Goal: Task Accomplishment & Management: Manage account settings

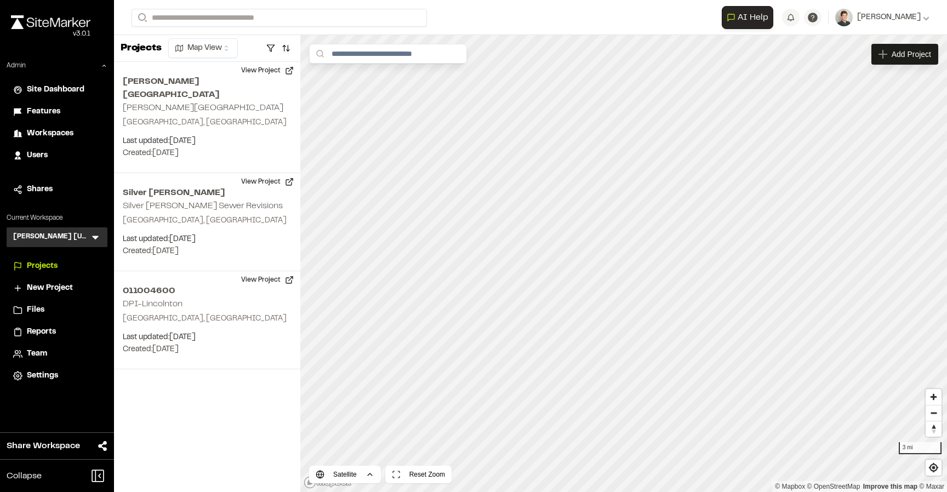
click at [96, 237] on icon at bounding box center [95, 238] width 7 height 4
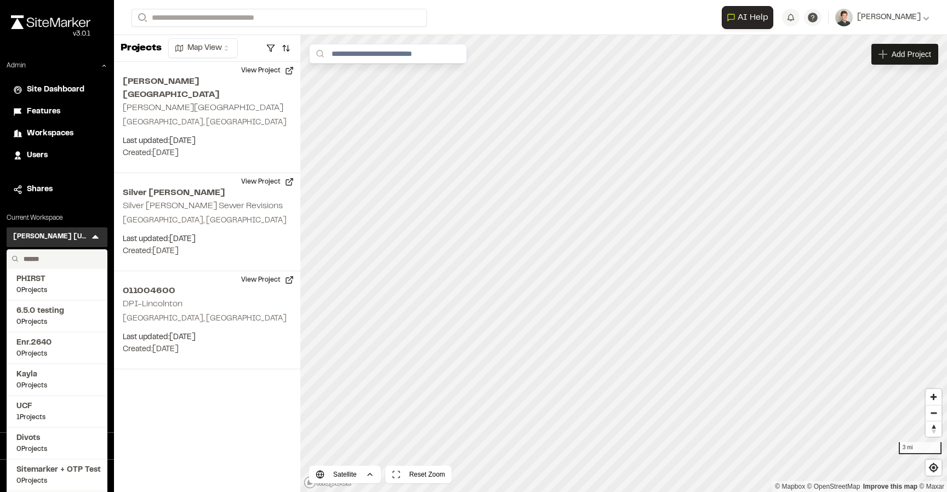
click at [59, 260] on input "text" at bounding box center [60, 259] width 83 height 19
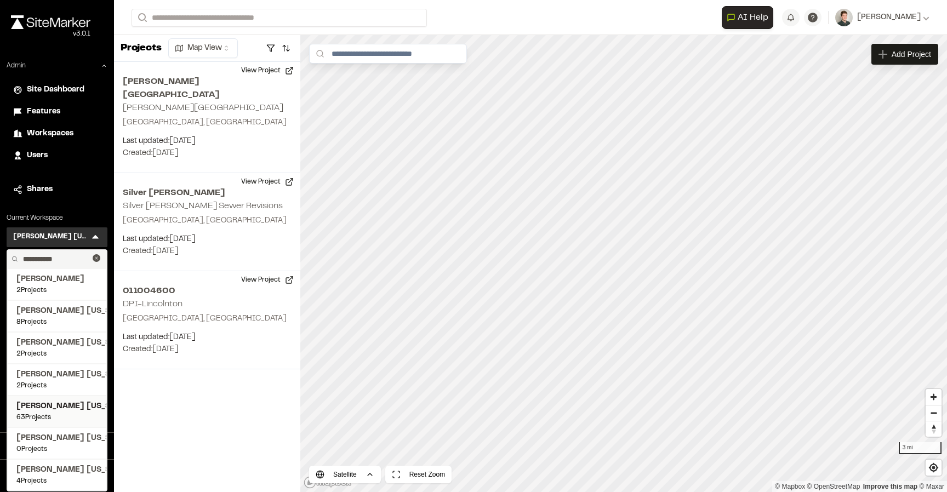
type input "**********"
click at [65, 412] on span "Kimley Horn Texas" at bounding box center [56, 407] width 81 height 12
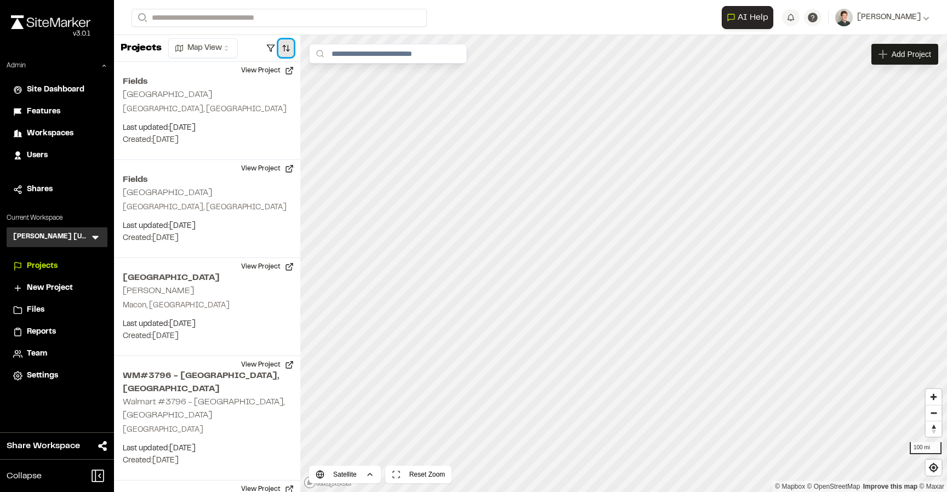
click at [290, 45] on button "button" at bounding box center [285, 48] width 15 height 18
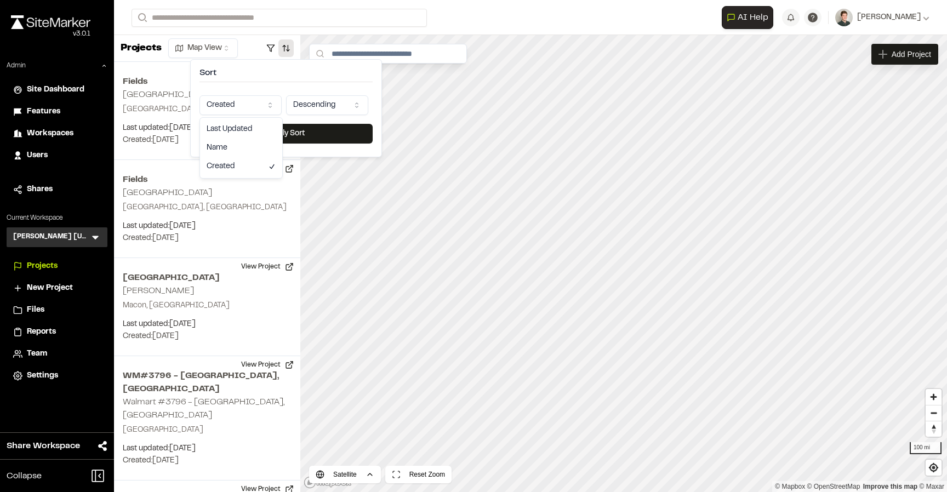
click at [236, 101] on html "Close sidebar v 3.0.1 Admin Site Dashboard Features Workspaces Users Shares Cur…" at bounding box center [473, 246] width 947 height 492
click at [235, 118] on div "Last Updated Name Created" at bounding box center [241, 148] width 82 height 60
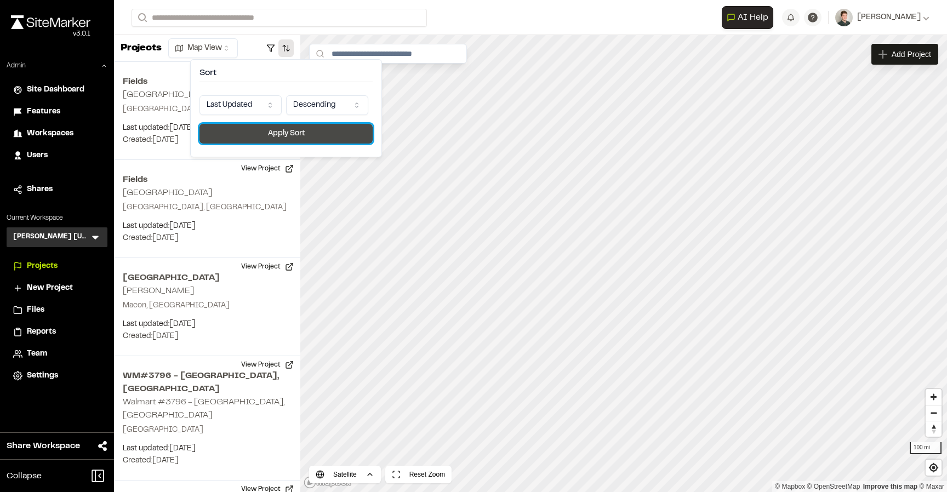
click at [250, 133] on button "Apply Sort" at bounding box center [285, 134] width 173 height 20
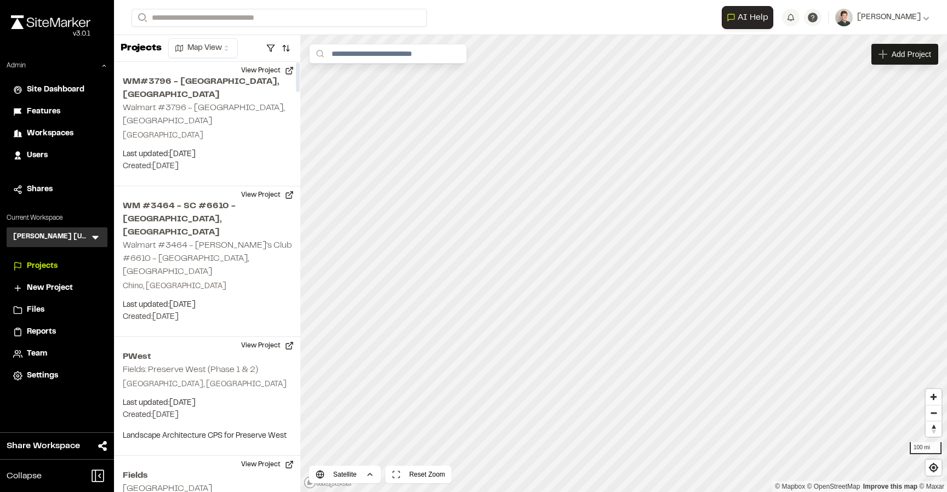
click at [93, 236] on icon at bounding box center [95, 237] width 11 height 11
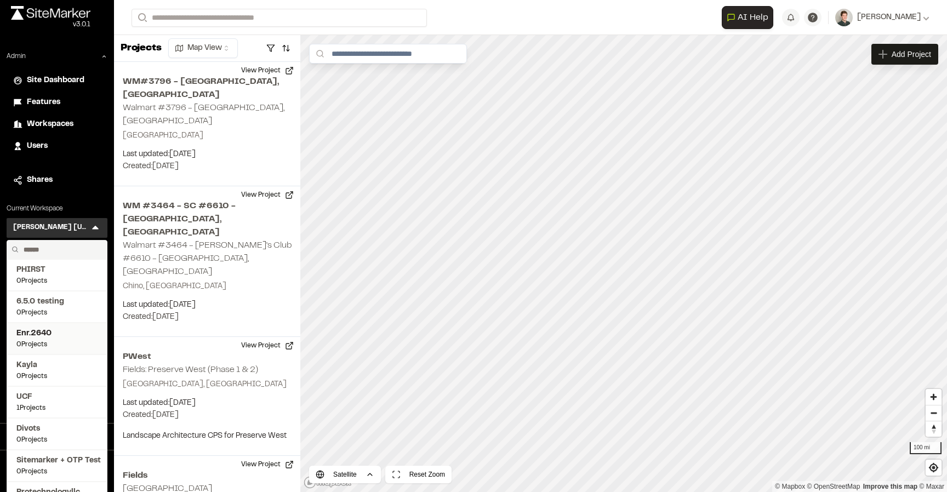
scroll to position [13, 0]
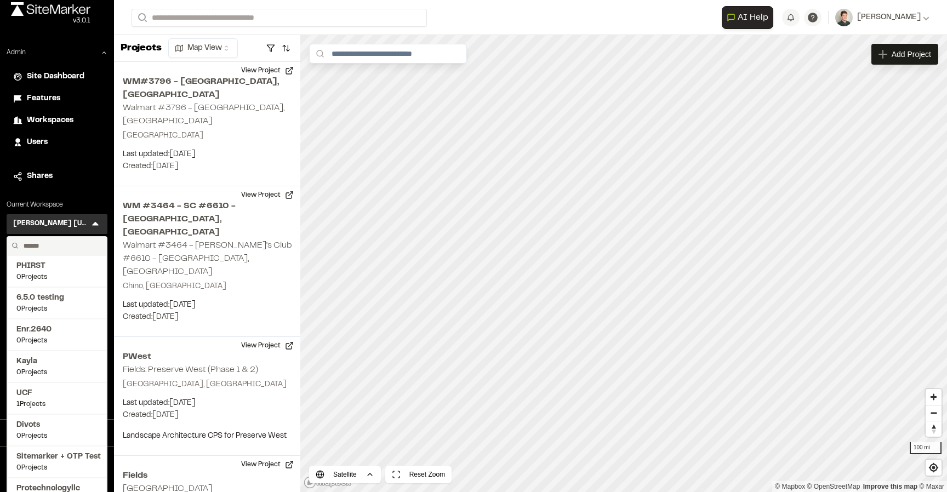
click at [60, 246] on input "text" at bounding box center [60, 246] width 83 height 19
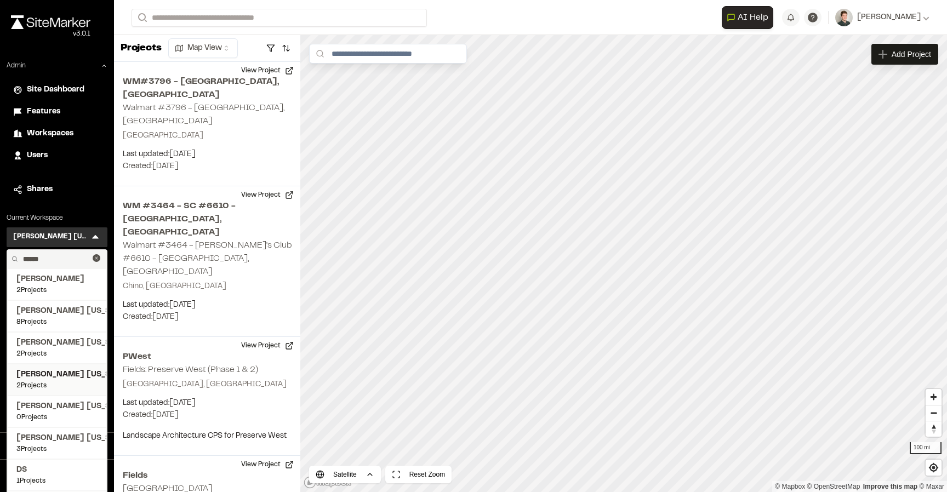
scroll to position [31, 0]
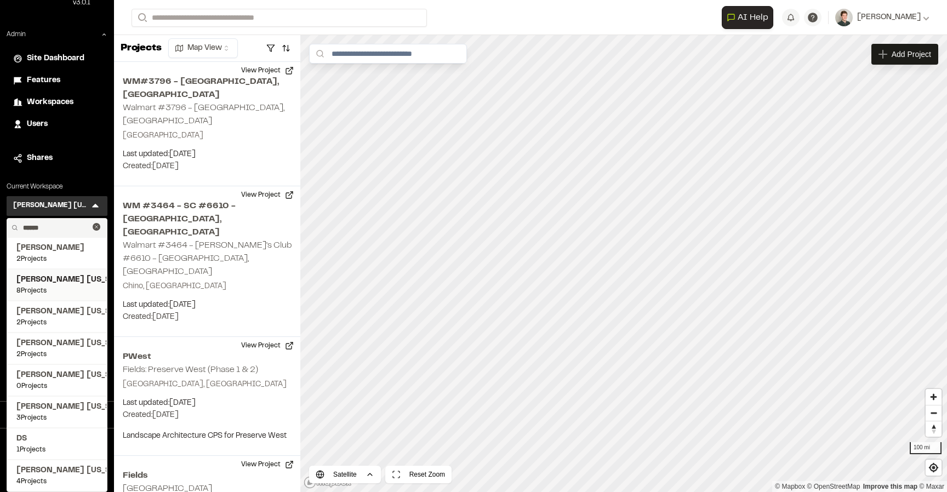
type input "******"
click at [58, 291] on span "8 Projects" at bounding box center [56, 291] width 81 height 10
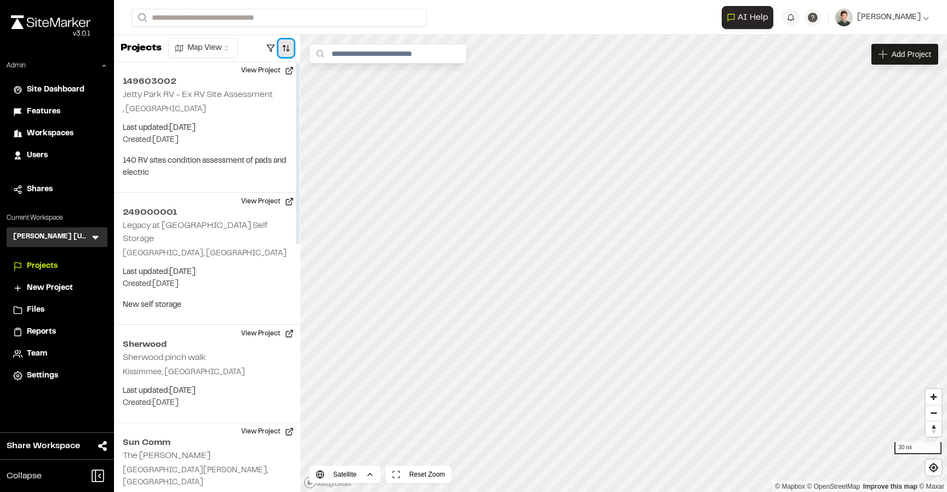
click at [282, 53] on button "button" at bounding box center [285, 48] width 15 height 18
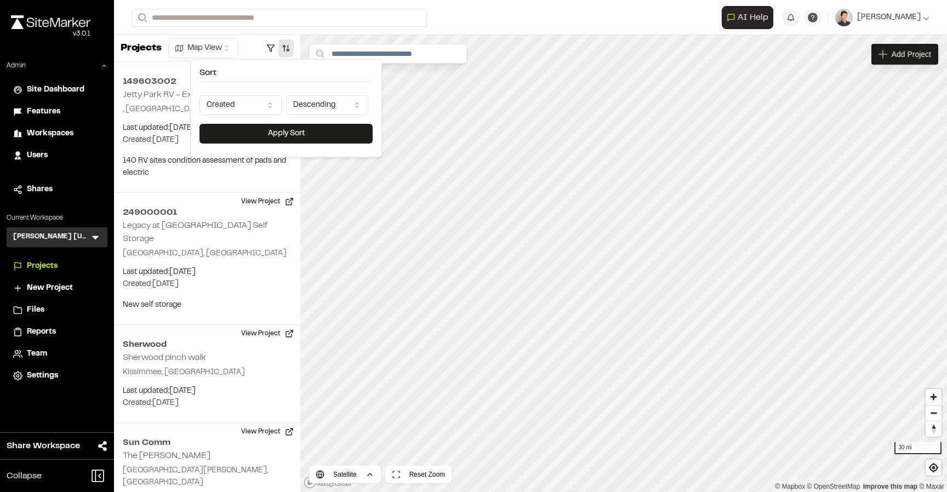
click at [221, 110] on html "Close sidebar v 3.0.1 Admin Site Dashboard Features Workspaces Users Shares Cur…" at bounding box center [473, 246] width 947 height 492
click at [259, 138] on button "Apply Sort" at bounding box center [285, 134] width 173 height 20
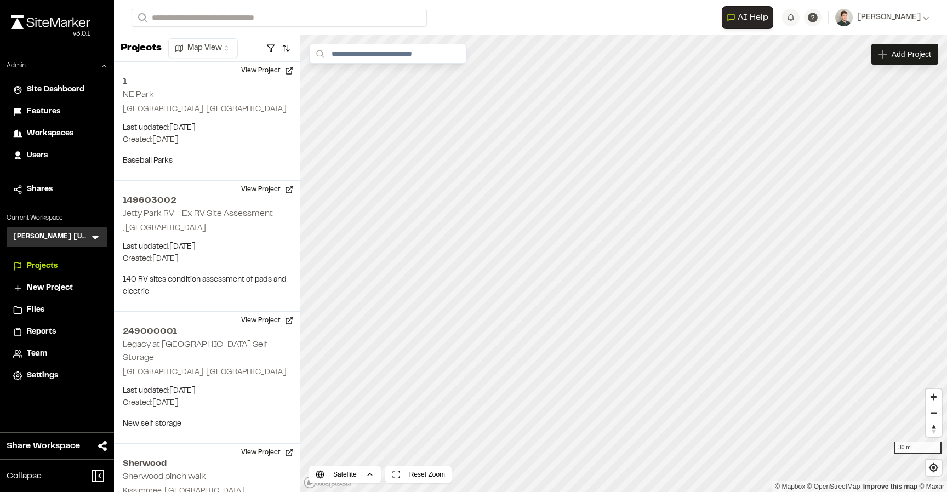
click at [44, 267] on span "Projects" at bounding box center [42, 266] width 31 height 12
click at [80, 235] on div "Kimley Horn Florida KH Menu" at bounding box center [57, 237] width 101 height 20
click at [96, 235] on icon at bounding box center [95, 237] width 11 height 11
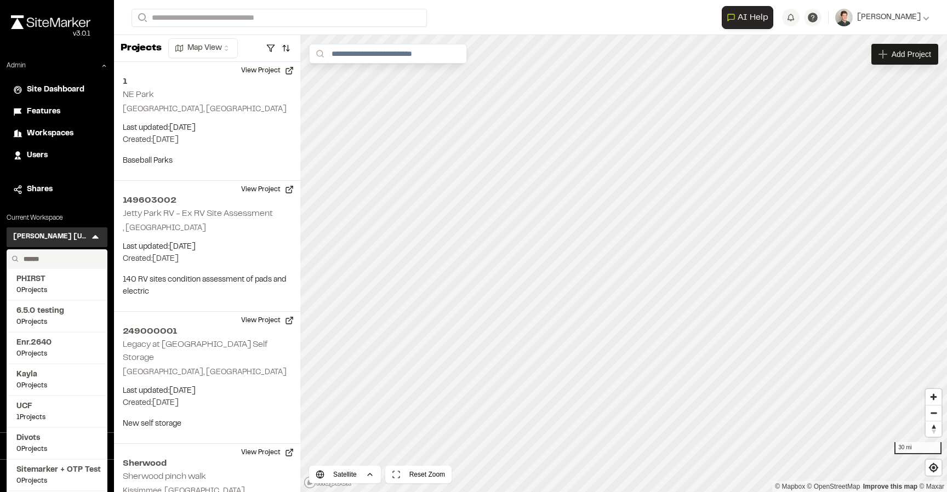
click at [65, 264] on input "text" at bounding box center [60, 259] width 83 height 19
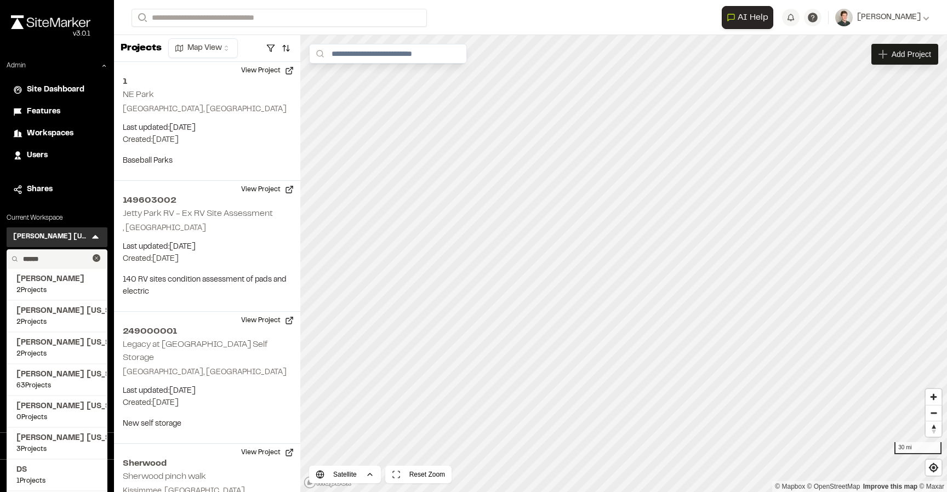
type input "******"
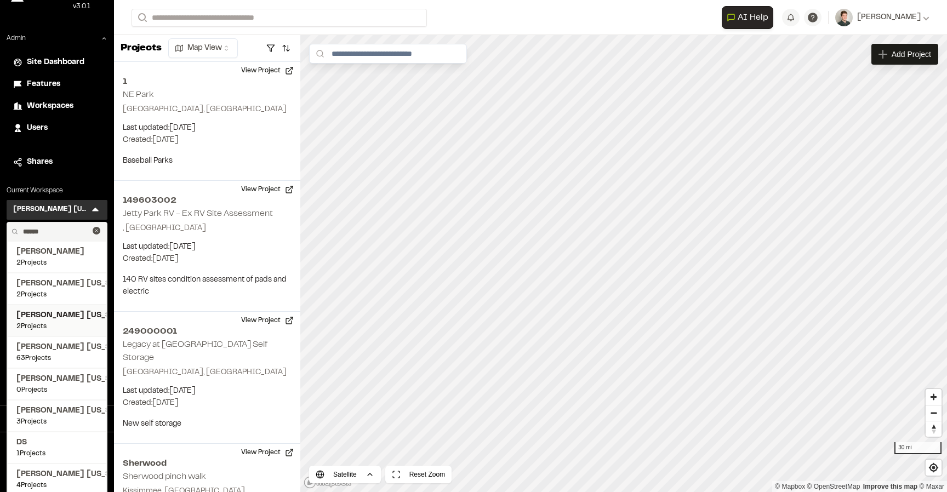
scroll to position [31, 0]
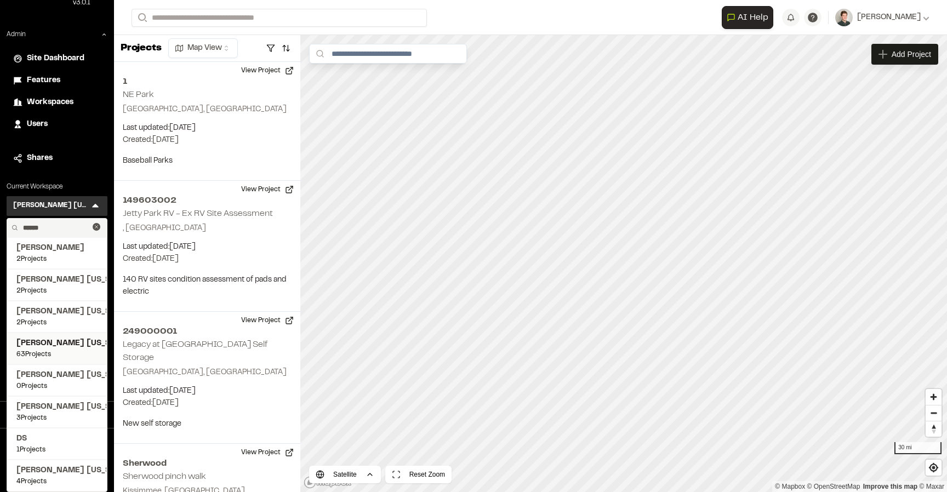
click at [67, 352] on span "63 Projects" at bounding box center [56, 355] width 81 height 10
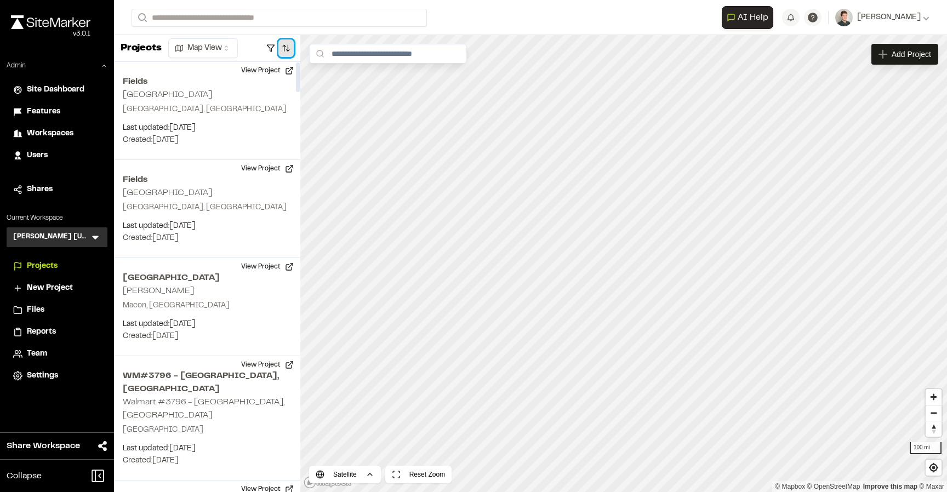
click at [282, 47] on button "button" at bounding box center [285, 48] width 15 height 18
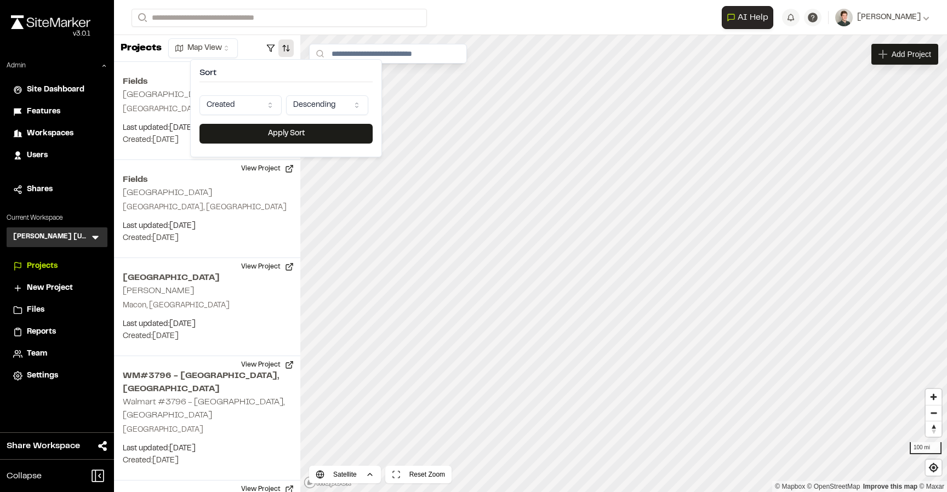
click at [253, 105] on html "Close sidebar v 3.0.1 Admin Site Dashboard Features Workspaces Users Shares Cur…" at bounding box center [473, 246] width 947 height 492
click at [272, 127] on button "Apply Sort" at bounding box center [285, 134] width 173 height 20
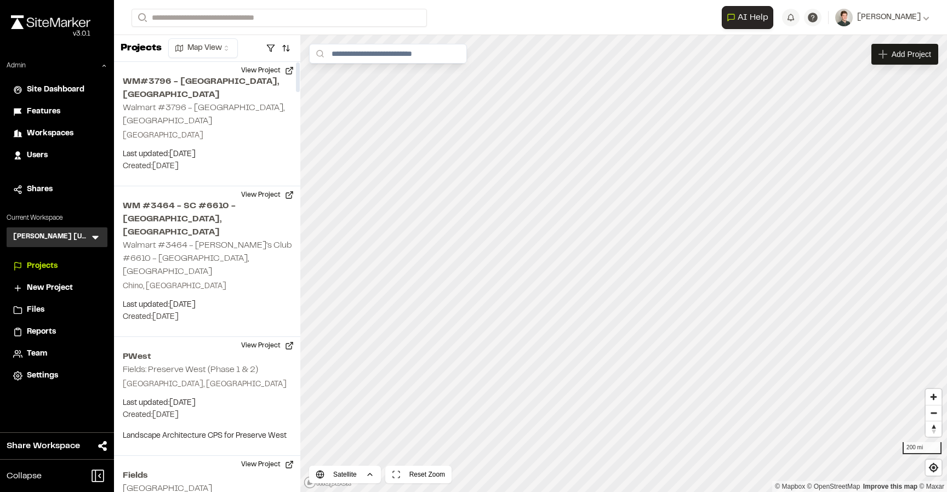
click at [99, 233] on icon at bounding box center [95, 237] width 11 height 11
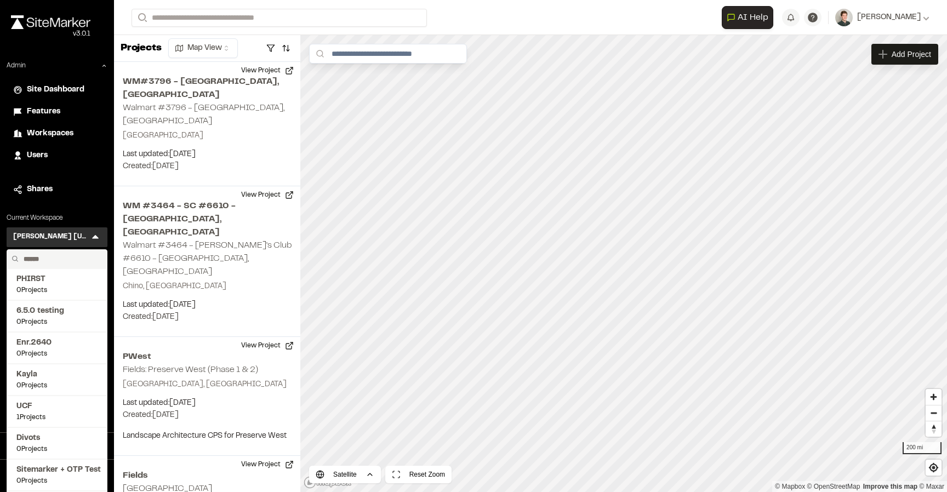
click at [67, 255] on input "text" at bounding box center [60, 259] width 83 height 19
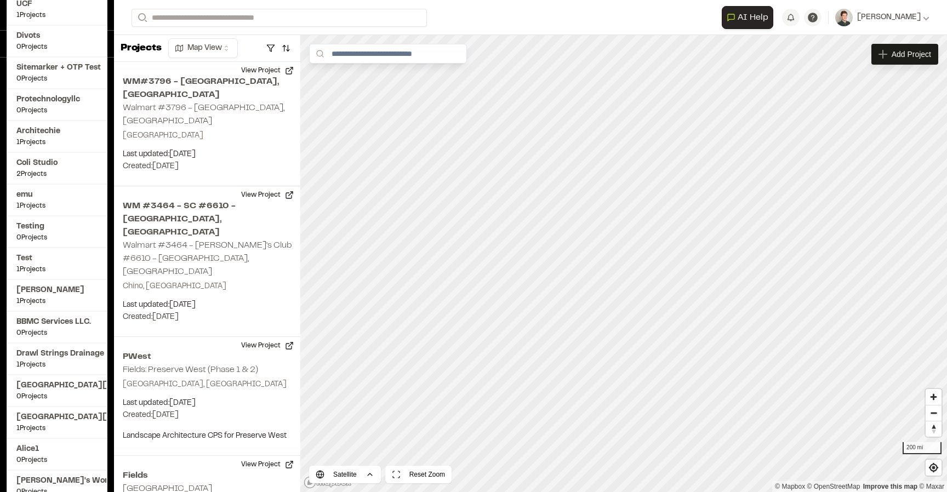
scroll to position [413, 0]
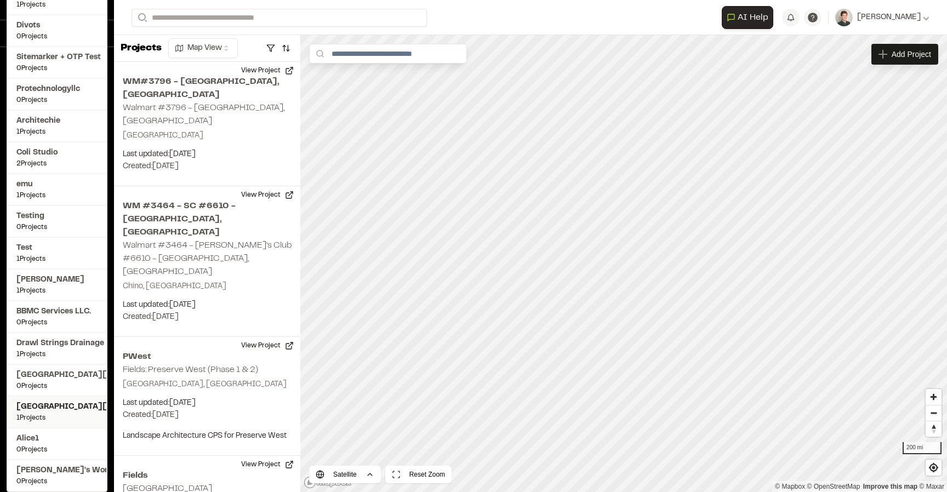
click at [52, 402] on span "[GEOGRAPHIC_DATA][US_STATE]" at bounding box center [56, 407] width 81 height 12
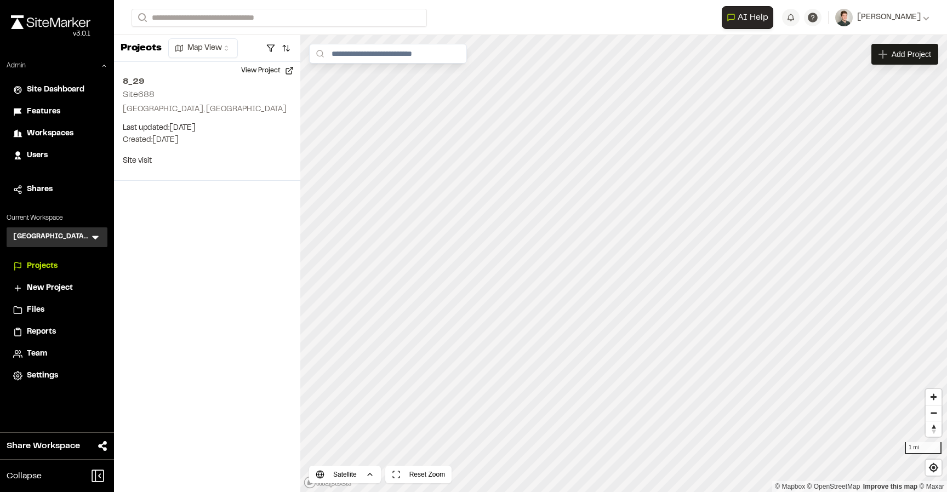
click at [99, 238] on icon at bounding box center [95, 237] width 11 height 11
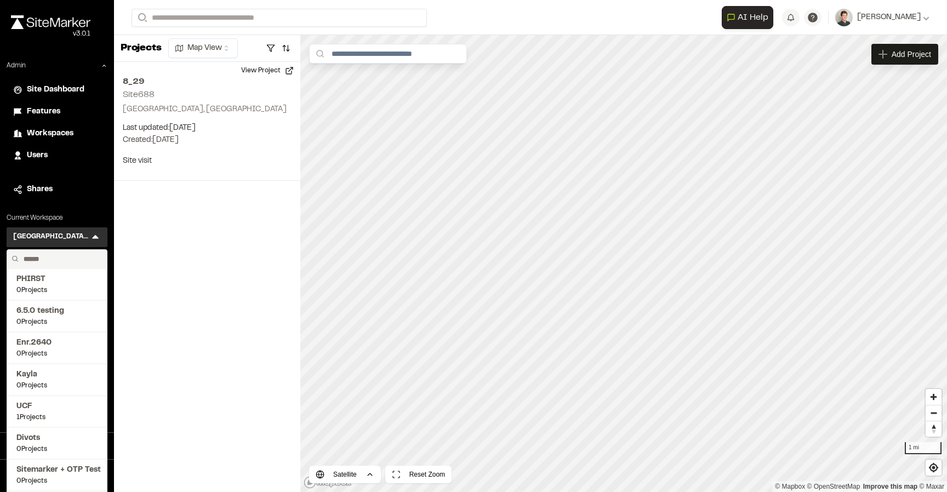
click at [73, 260] on input "text" at bounding box center [60, 259] width 83 height 19
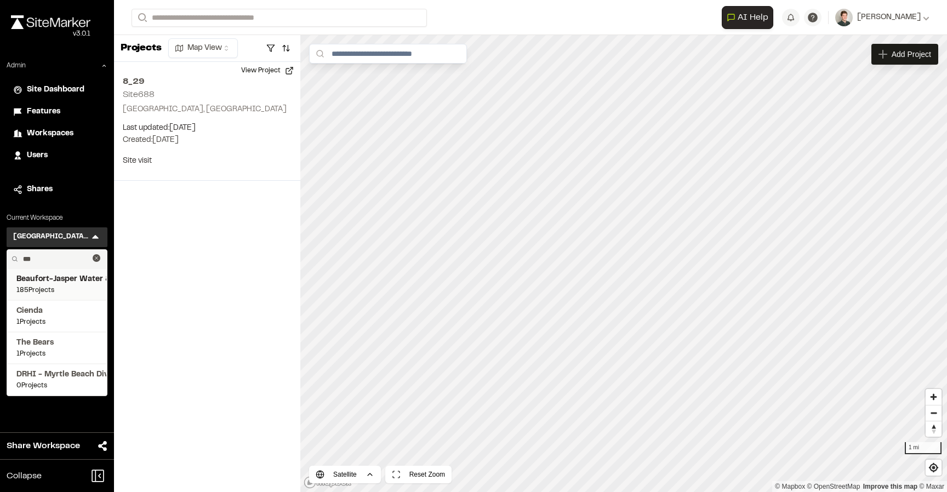
type input "***"
click at [68, 281] on span "Beaufort-Jasper Water & Sewer Authority" at bounding box center [56, 279] width 81 height 12
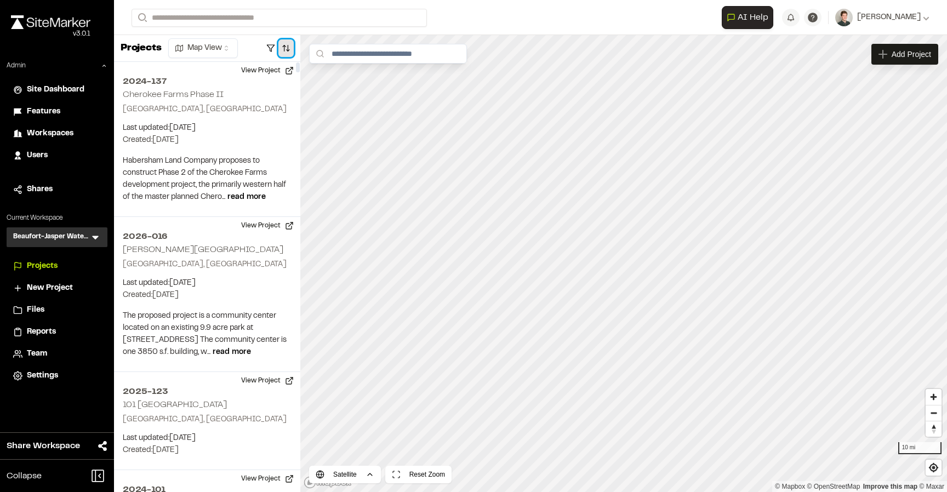
click at [288, 49] on button "button" at bounding box center [285, 48] width 15 height 18
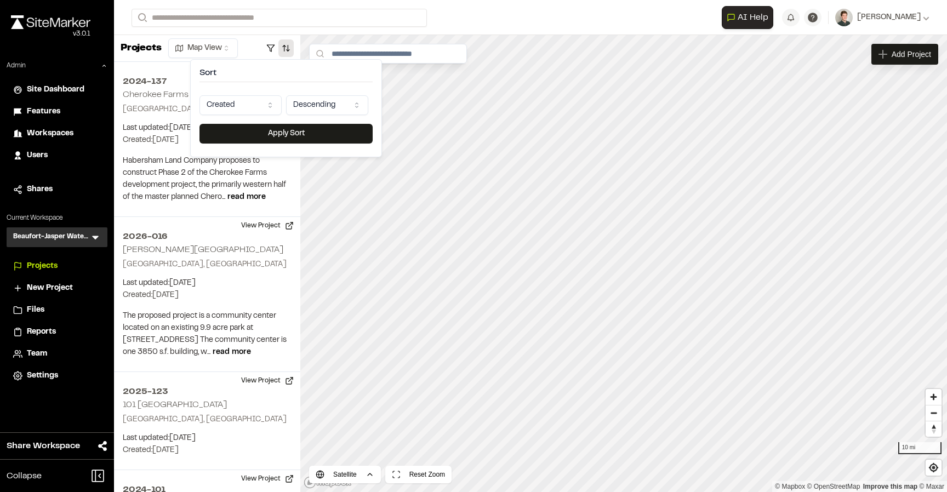
click at [248, 102] on html "Close sidebar v 3.0.1 Admin Site Dashboard Features Workspaces Users Shares Cur…" at bounding box center [473, 246] width 947 height 492
click at [265, 133] on button "Apply Sort" at bounding box center [285, 134] width 173 height 20
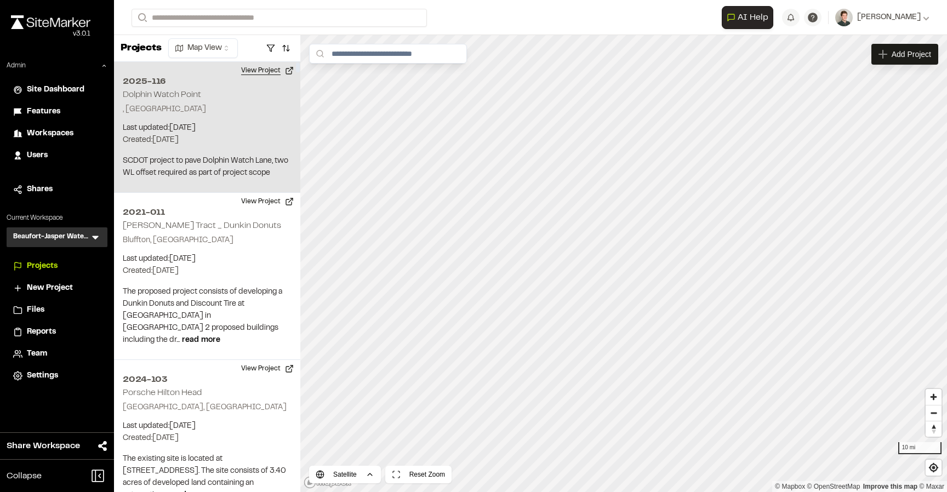
click at [264, 74] on button "View Project" at bounding box center [268, 71] width 66 height 18
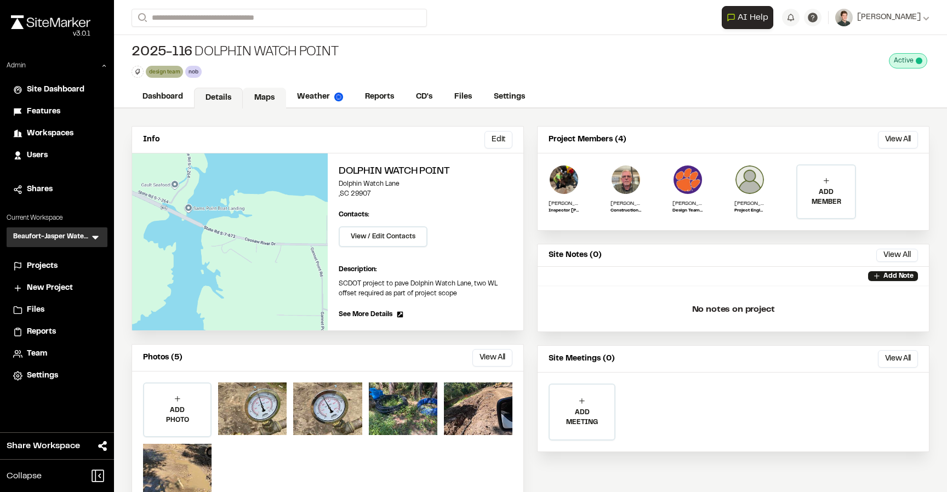
click at [258, 95] on link "Maps" at bounding box center [264, 98] width 43 height 21
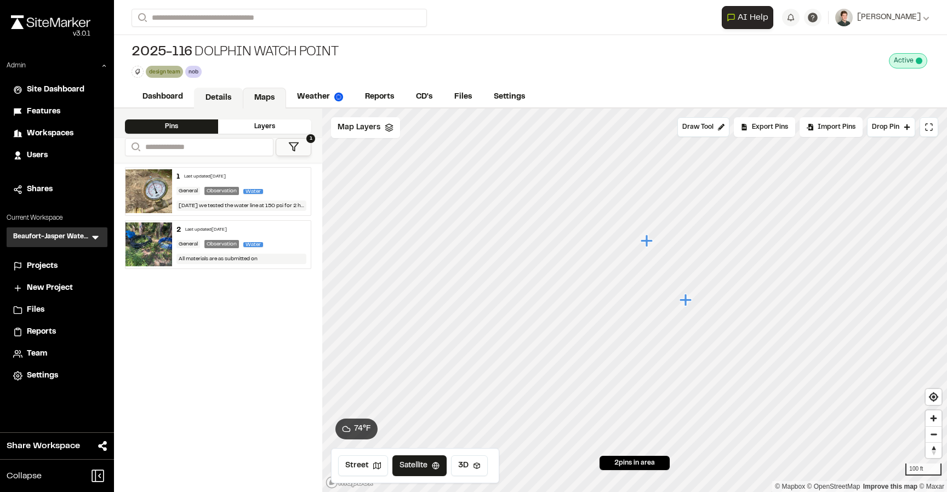
click at [233, 97] on link "Details" at bounding box center [218, 98] width 49 height 21
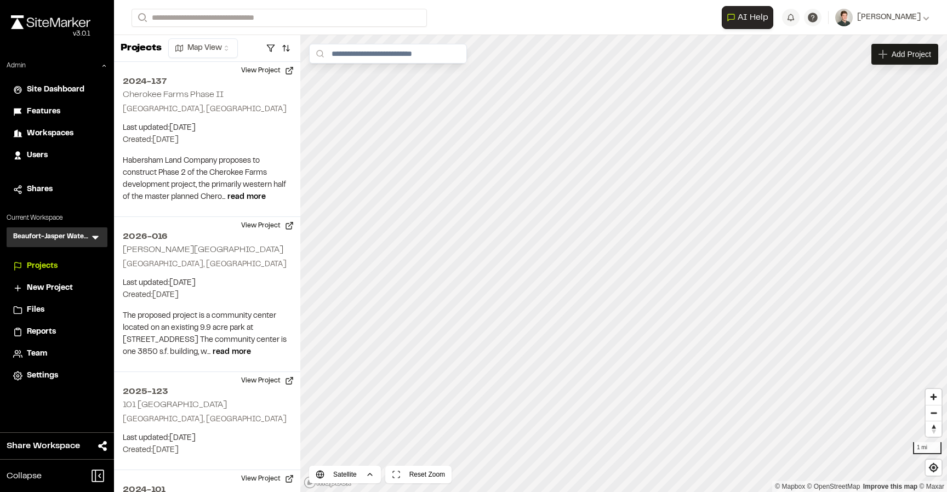
click at [612, 24] on form "Search" at bounding box center [427, 18] width 590 height 18
click at [509, 9] on form "Search" at bounding box center [427, 18] width 590 height 18
click at [97, 233] on icon at bounding box center [95, 237] width 11 height 11
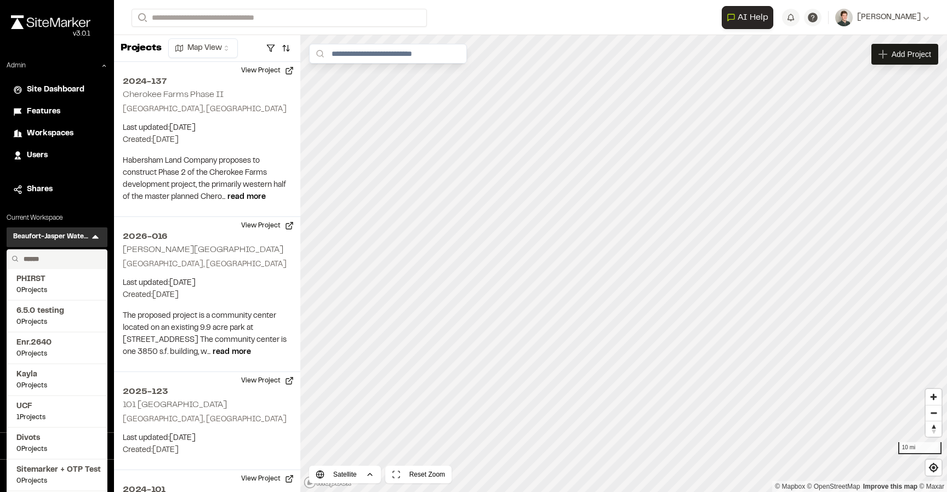
click at [69, 259] on input "text" at bounding box center [60, 259] width 83 height 19
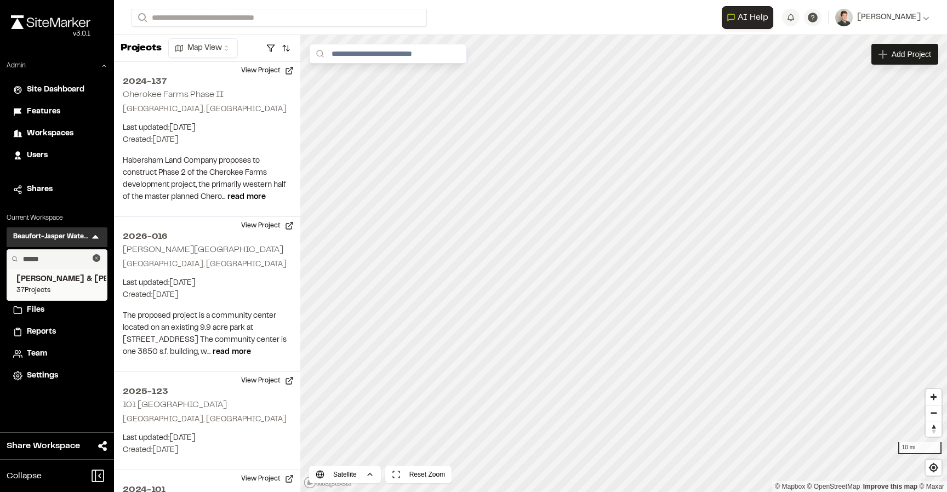
type input "*****"
click at [59, 287] on span "37 Projects" at bounding box center [56, 290] width 81 height 10
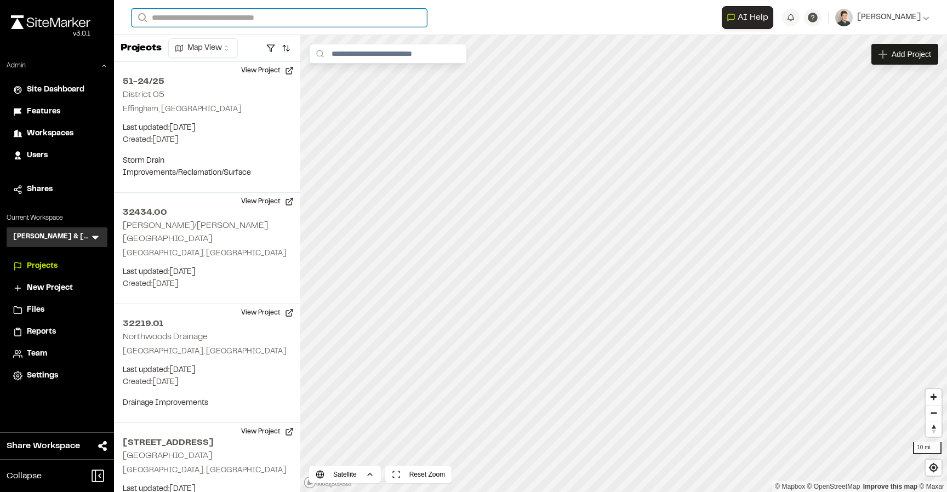
click at [232, 12] on input "Search" at bounding box center [279, 18] width 295 height 18
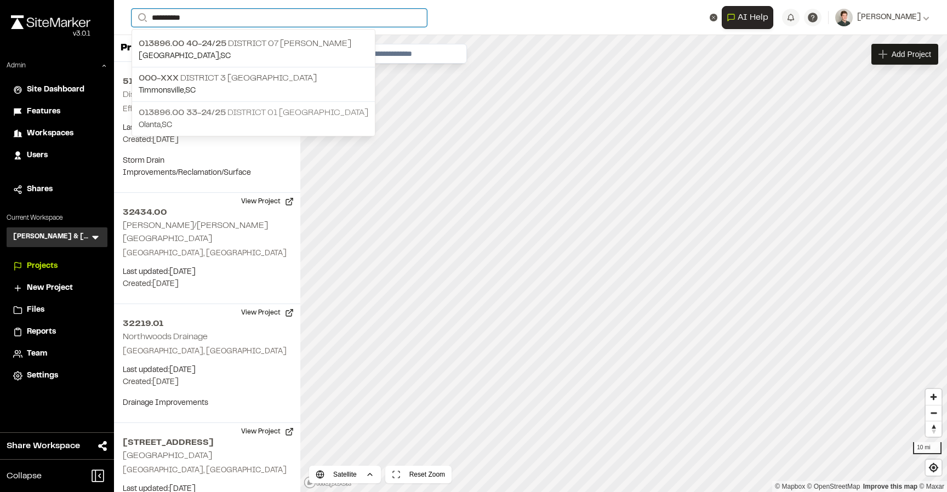
type input "**********"
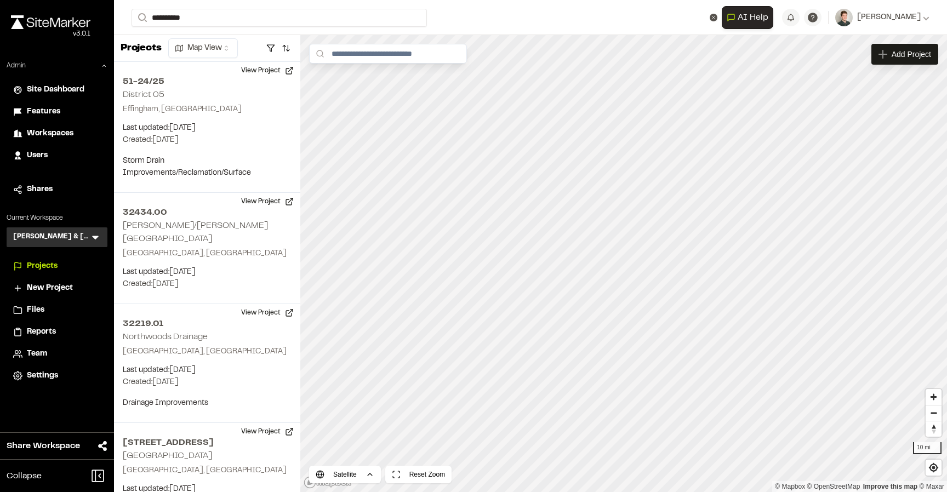
click at [254, 113] on p "013896.00 33-24/25 District 01 Lake City" at bounding box center [254, 112] width 230 height 13
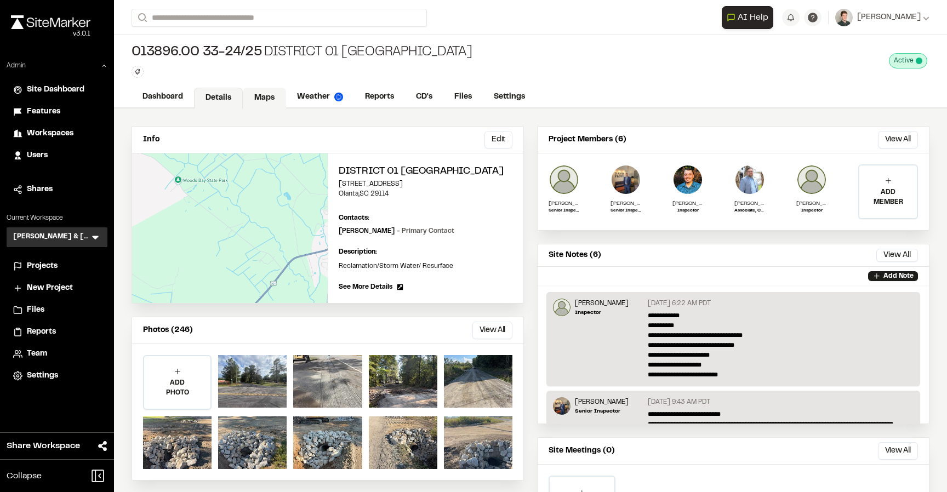
click at [265, 102] on link "Maps" at bounding box center [264, 98] width 43 height 21
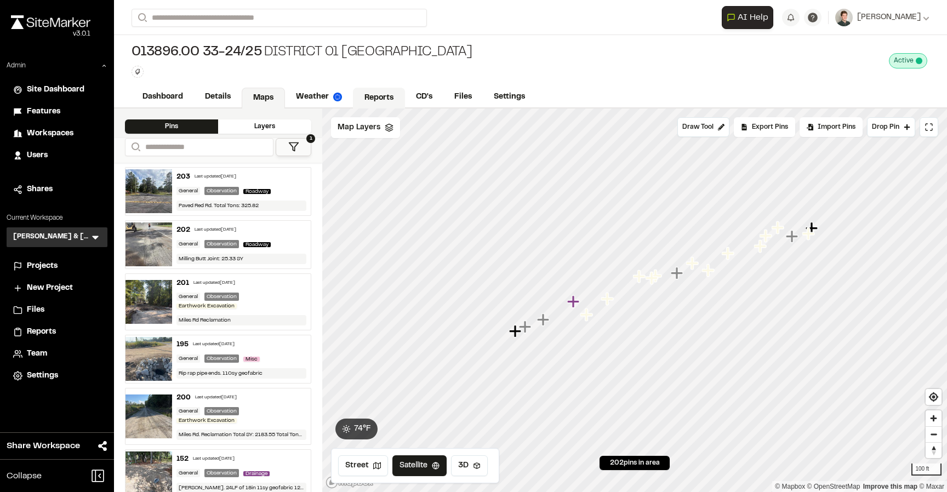
click at [372, 89] on link "Reports" at bounding box center [379, 98] width 52 height 21
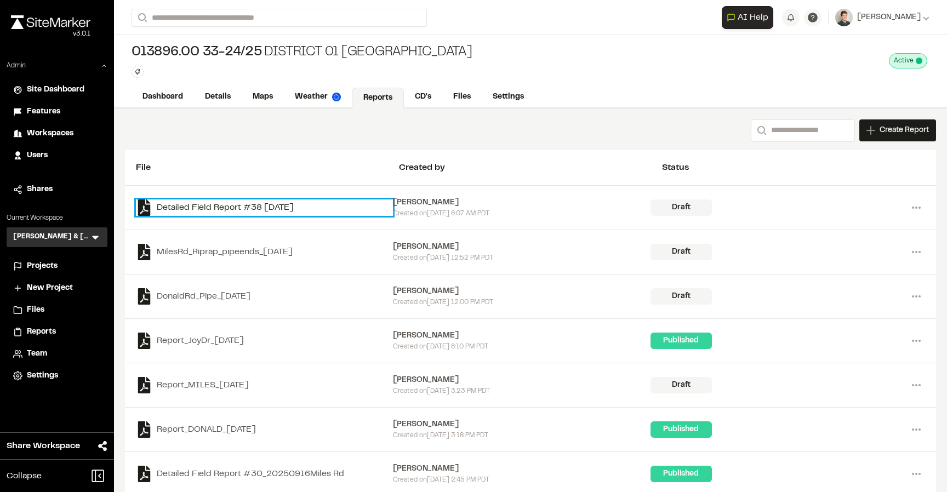
click at [245, 210] on link "Detailed Field Report #38 2025-09-23" at bounding box center [264, 207] width 257 height 16
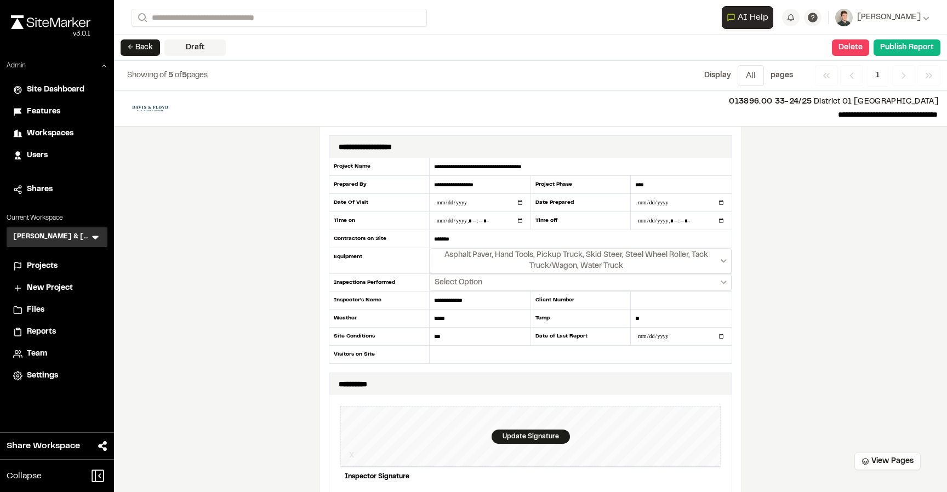
click at [118, 39] on div "← Back Draft View Pages Delete Confirm Report Removal Are you sure? This will c…" at bounding box center [530, 48] width 833 height 26
click at [130, 49] on button "← Back" at bounding box center [140, 47] width 39 height 16
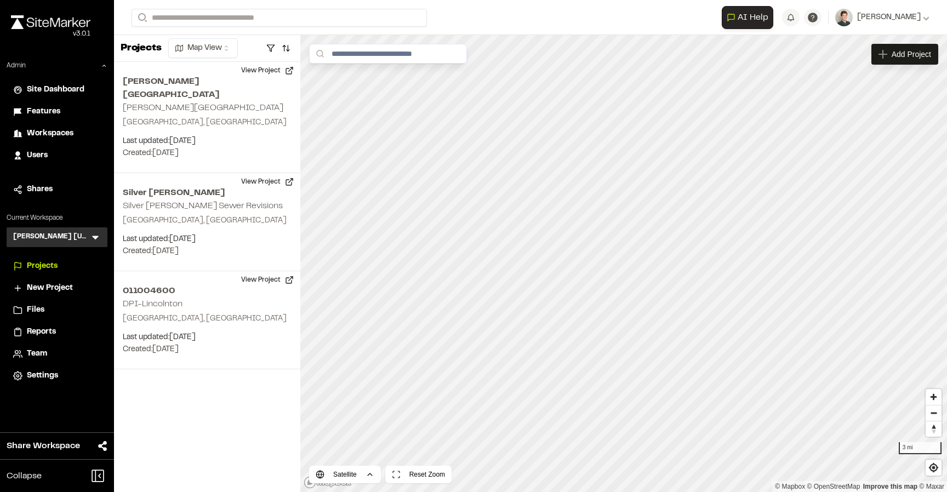
click at [31, 161] on span "Users" at bounding box center [37, 156] width 21 height 12
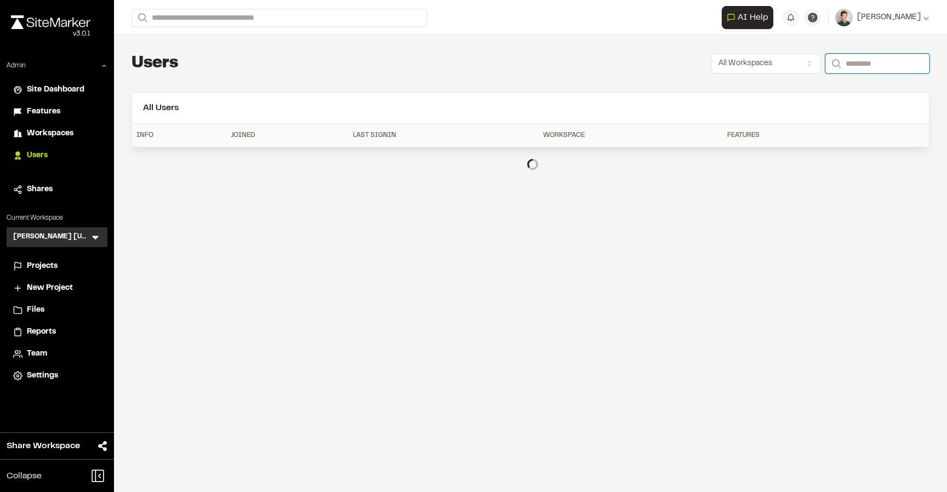
click at [860, 67] on input "Search" at bounding box center [877, 64] width 104 height 20
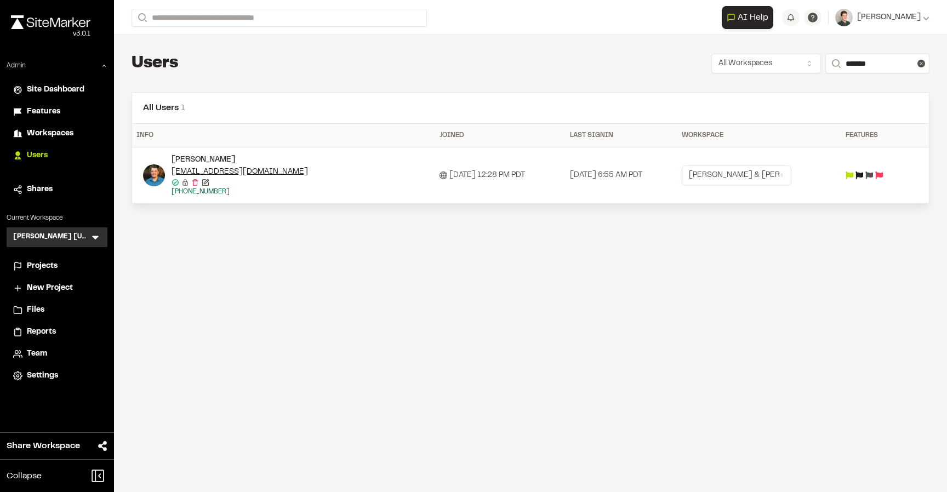
click at [873, 173] on icon at bounding box center [869, 176] width 8 height 8
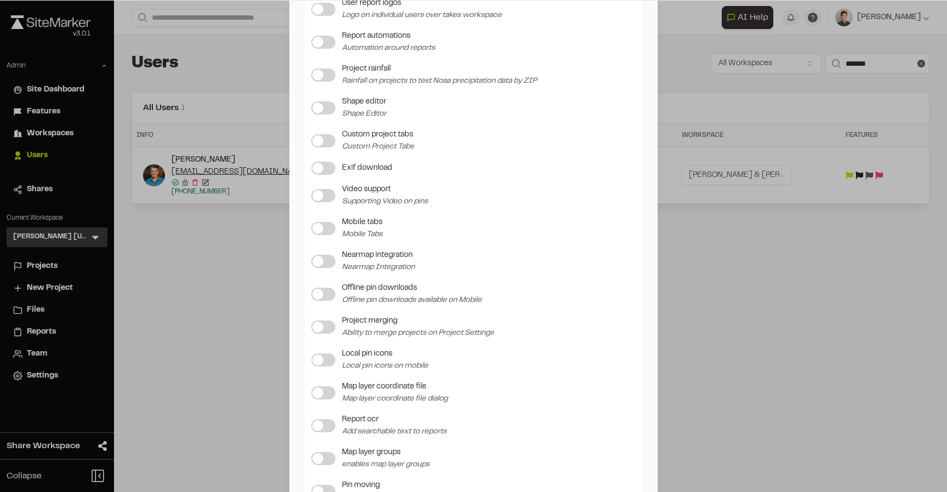
scroll to position [1174, 0]
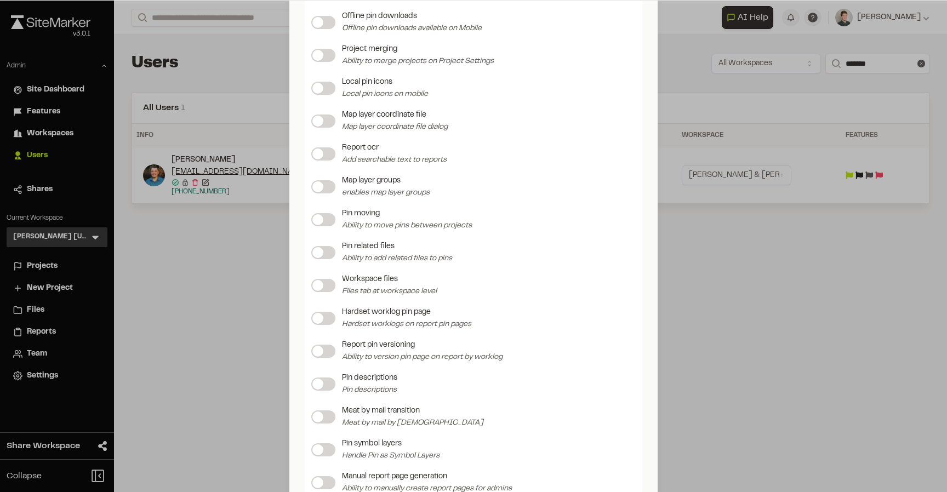
click at [323, 250] on label at bounding box center [323, 252] width 24 height 13
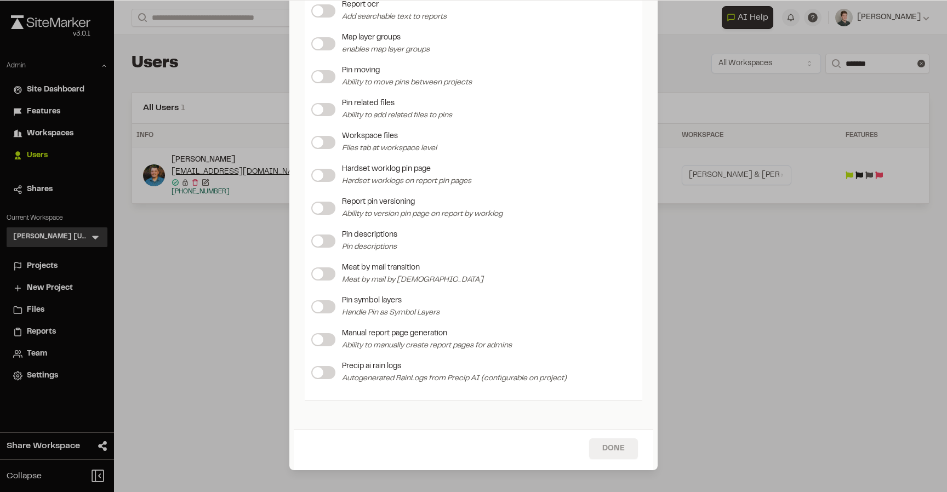
click at [602, 458] on button "Done" at bounding box center [613, 448] width 49 height 21
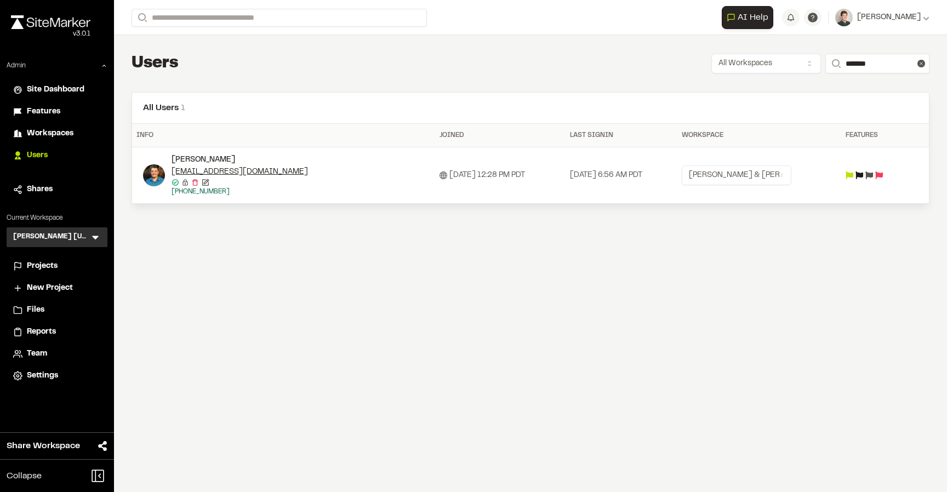
click at [301, 72] on div "Users All Workspaces Search *******" at bounding box center [531, 64] width 798 height 22
click at [38, 153] on span "Users" at bounding box center [37, 156] width 21 height 12
click at [278, 56] on div "Users All Workspaces Search *******" at bounding box center [531, 64] width 798 height 22
click at [357, 65] on div "Users All Workspaces Search *******" at bounding box center [531, 64] width 798 height 22
click at [876, 181] on td at bounding box center [874, 175] width 67 height 56
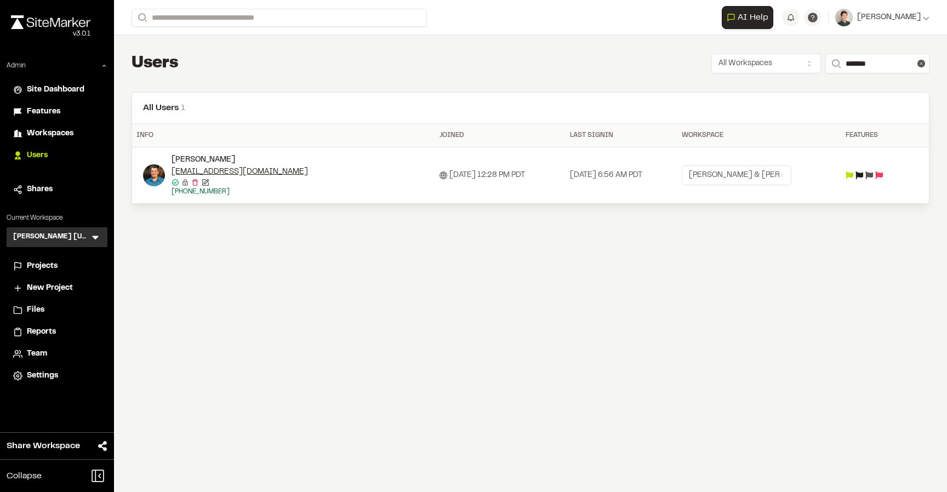
click at [873, 178] on icon at bounding box center [869, 176] width 8 height 8
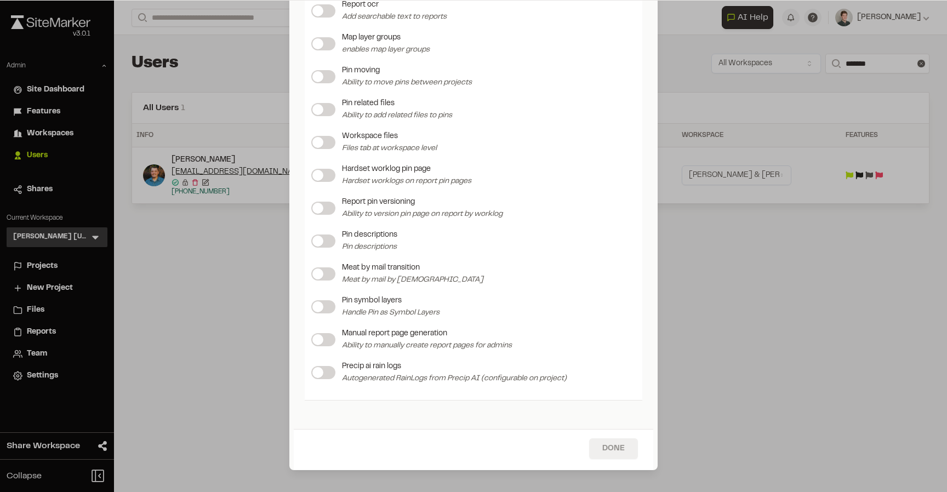
click at [620, 455] on button "Done" at bounding box center [613, 448] width 49 height 21
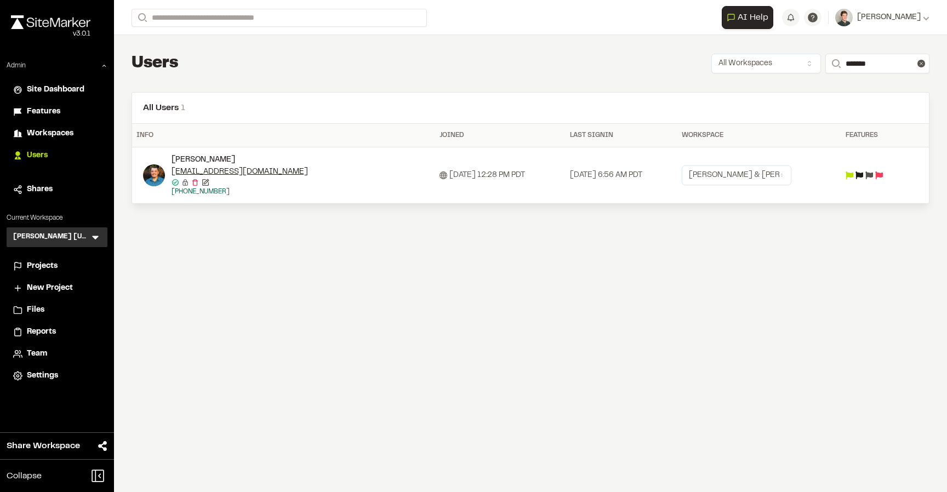
click at [443, 42] on div "**********" at bounding box center [530, 128] width 833 height 186
click at [853, 60] on input "*******" at bounding box center [877, 64] width 104 height 20
type input "**********"
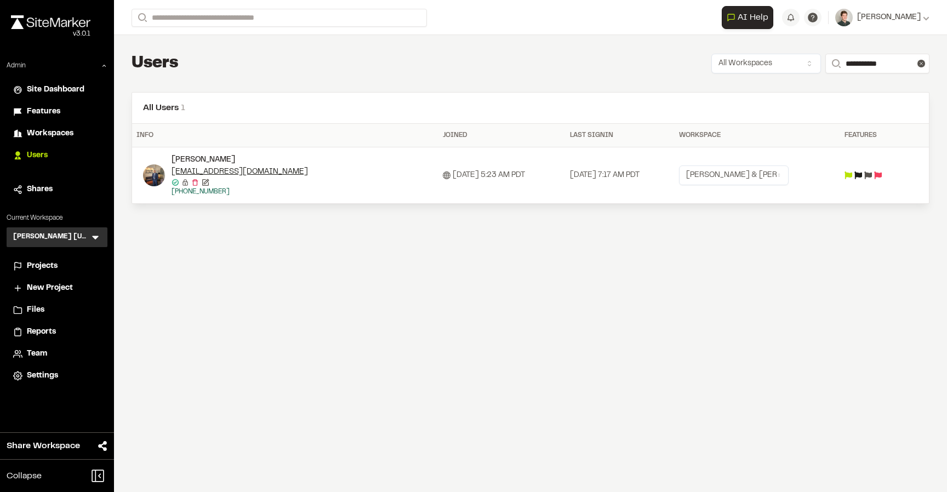
click at [864, 170] on td at bounding box center [873, 175] width 67 height 56
click at [862, 175] on icon at bounding box center [858, 176] width 8 height 8
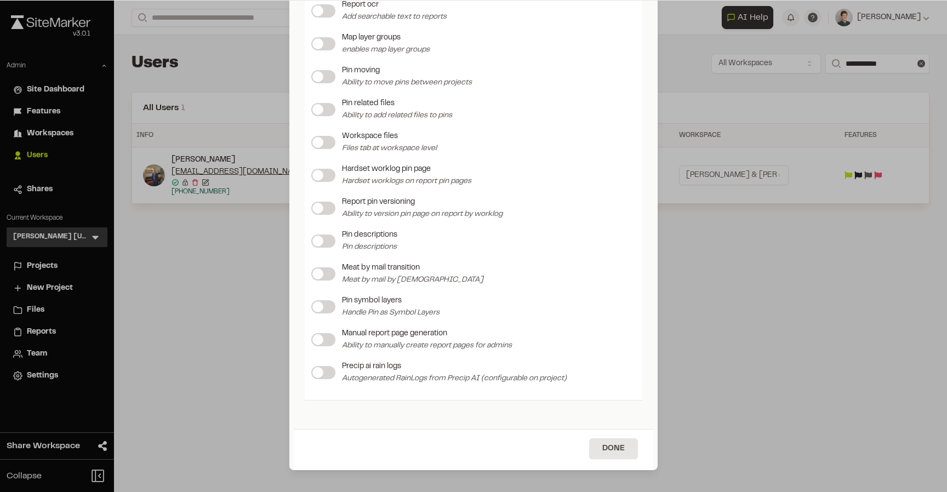
click at [325, 109] on label at bounding box center [323, 109] width 24 height 13
click at [611, 455] on button "Done" at bounding box center [613, 448] width 49 height 21
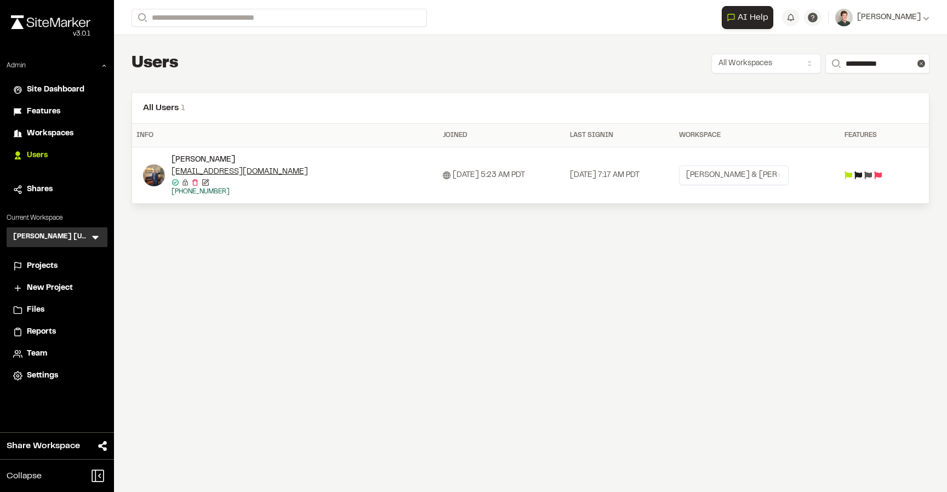
click at [89, 238] on div "[PERSON_NAME] [US_STATE] KH Menu" at bounding box center [57, 237] width 101 height 20
click at [92, 236] on icon at bounding box center [95, 238] width 7 height 4
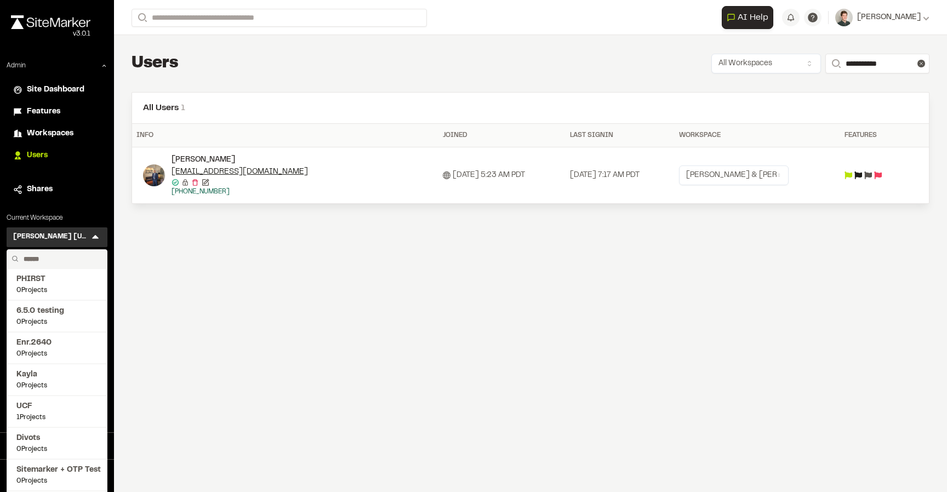
click at [44, 257] on input "text" at bounding box center [60, 259] width 83 height 19
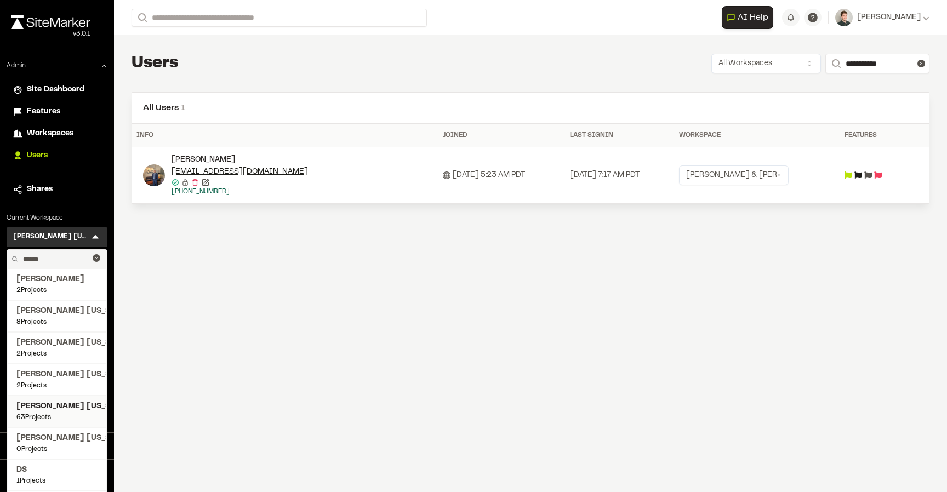
type input "******"
click at [53, 403] on span "[PERSON_NAME] [US_STATE]" at bounding box center [56, 407] width 81 height 12
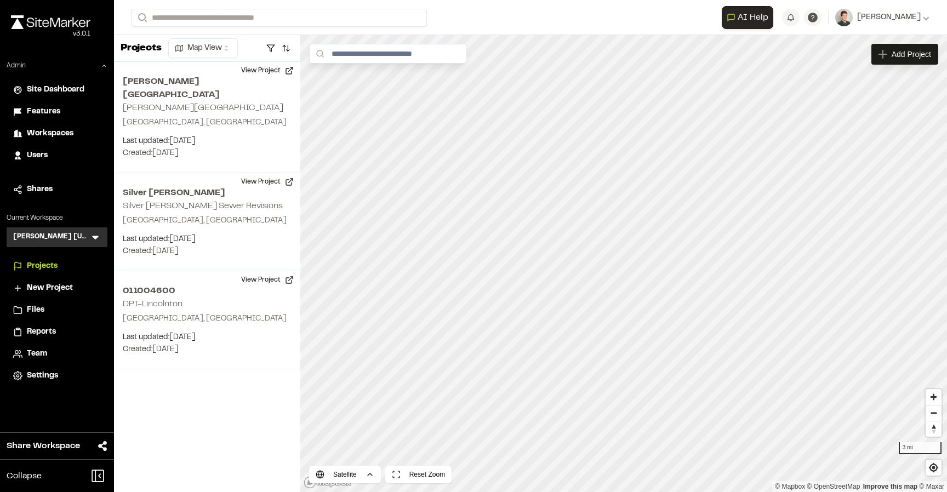
click at [94, 237] on icon at bounding box center [95, 238] width 7 height 4
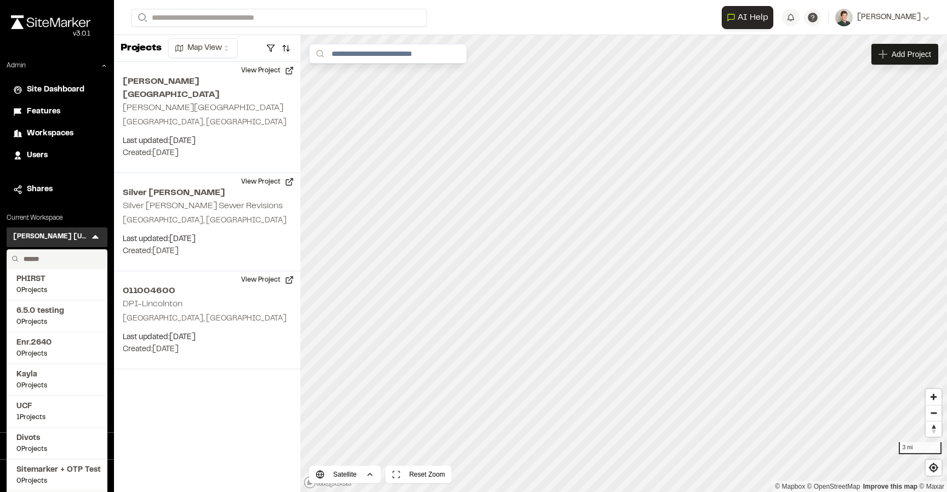
click at [56, 264] on input "text" at bounding box center [60, 259] width 83 height 19
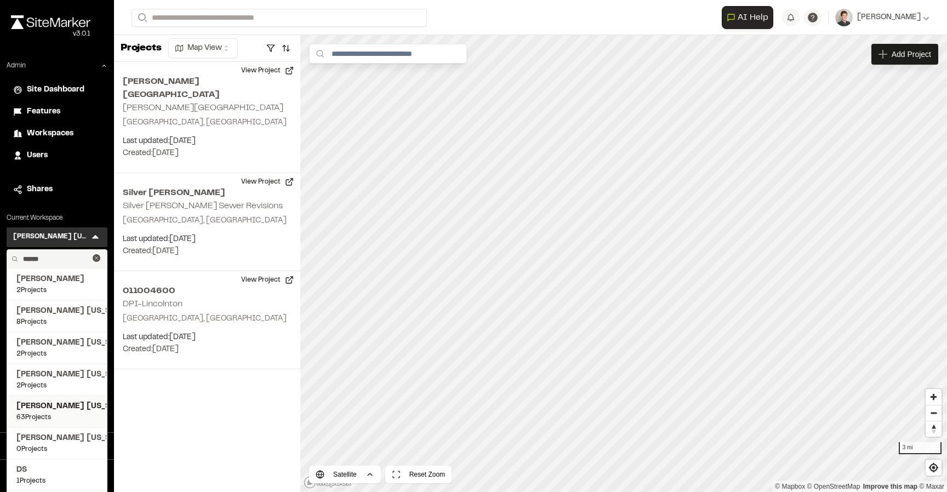
type input "******"
click at [56, 403] on span "[PERSON_NAME] [US_STATE]" at bounding box center [56, 407] width 81 height 12
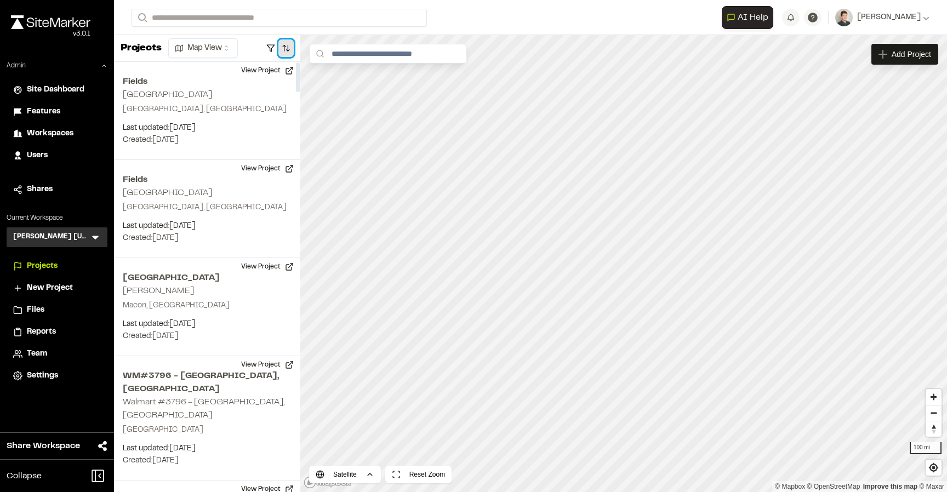
click at [292, 43] on button "button" at bounding box center [285, 48] width 15 height 18
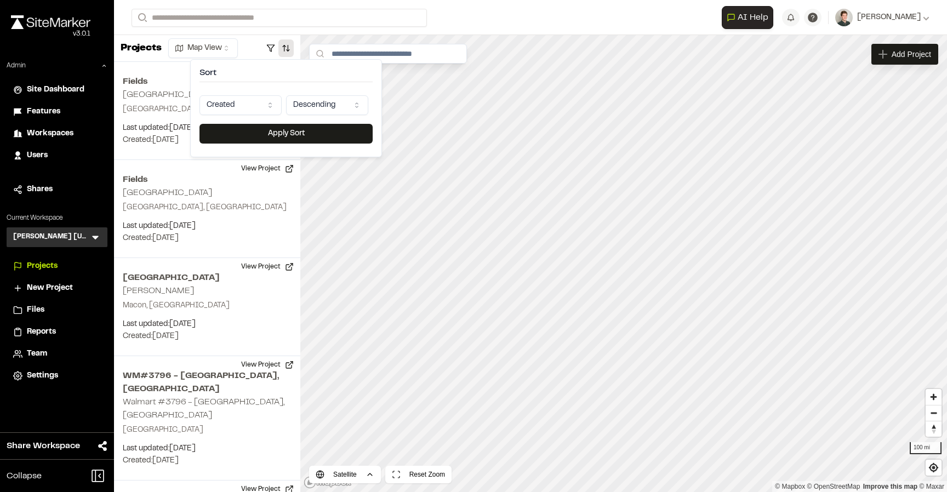
click at [240, 111] on html "Close sidebar v 3.0.1 Admin Site Dashboard Features Workspaces Users Shares Cur…" at bounding box center [473, 246] width 947 height 492
click at [285, 133] on button "Apply Sort" at bounding box center [285, 134] width 173 height 20
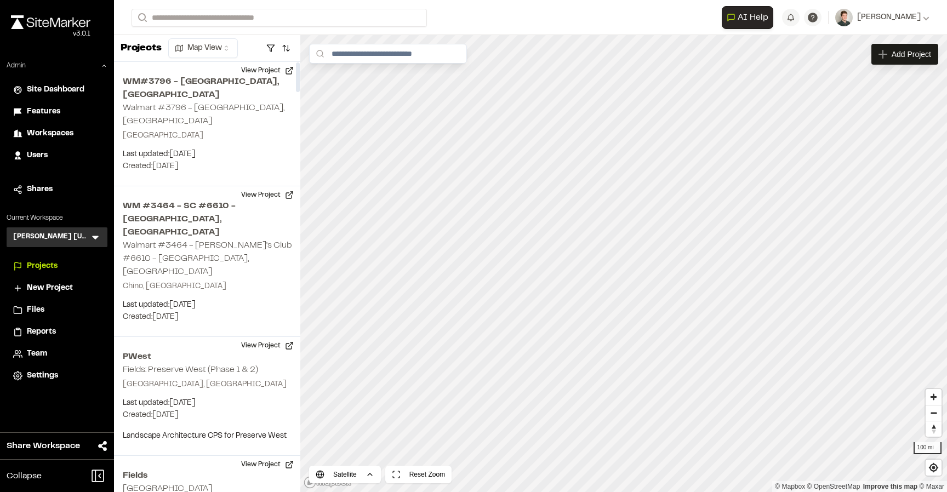
click at [96, 232] on icon at bounding box center [95, 237] width 11 height 11
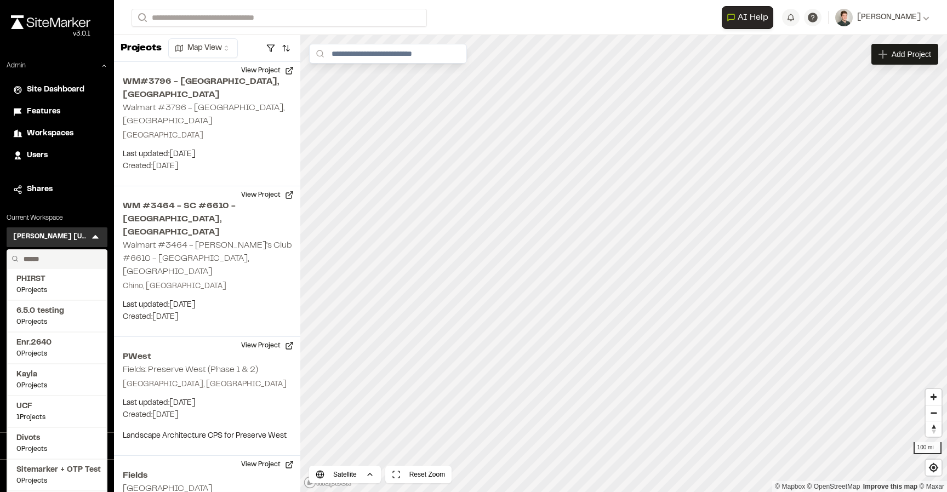
click at [76, 260] on input "text" at bounding box center [60, 259] width 83 height 19
click at [101, 166] on div "Admin Site Dashboard Features Workspaces Users Shares Current Workspace [PERSON…" at bounding box center [57, 223] width 114 height 325
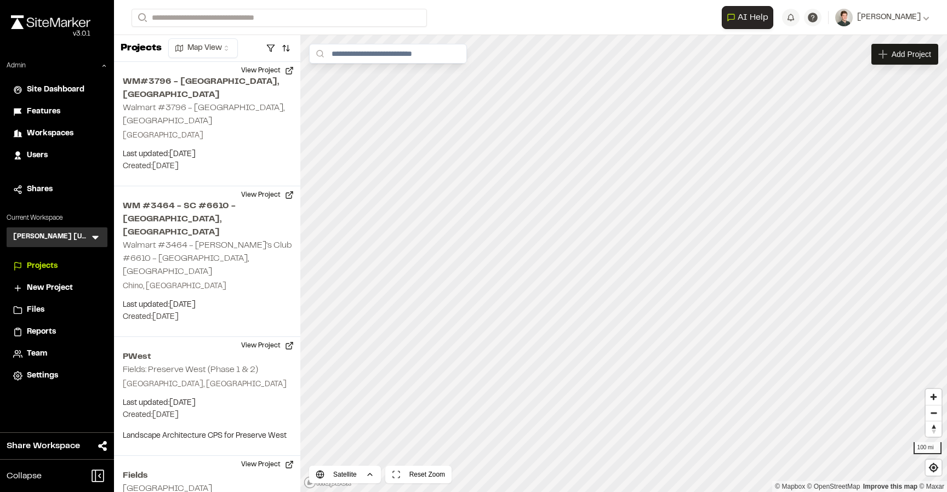
click at [38, 353] on span "Team" at bounding box center [37, 354] width 20 height 12
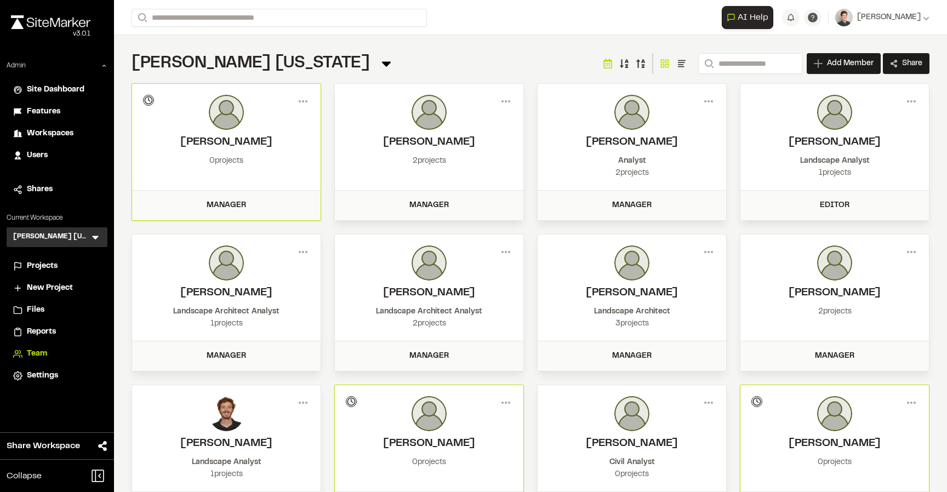
scroll to position [84, 0]
